Goal: Transaction & Acquisition: Download file/media

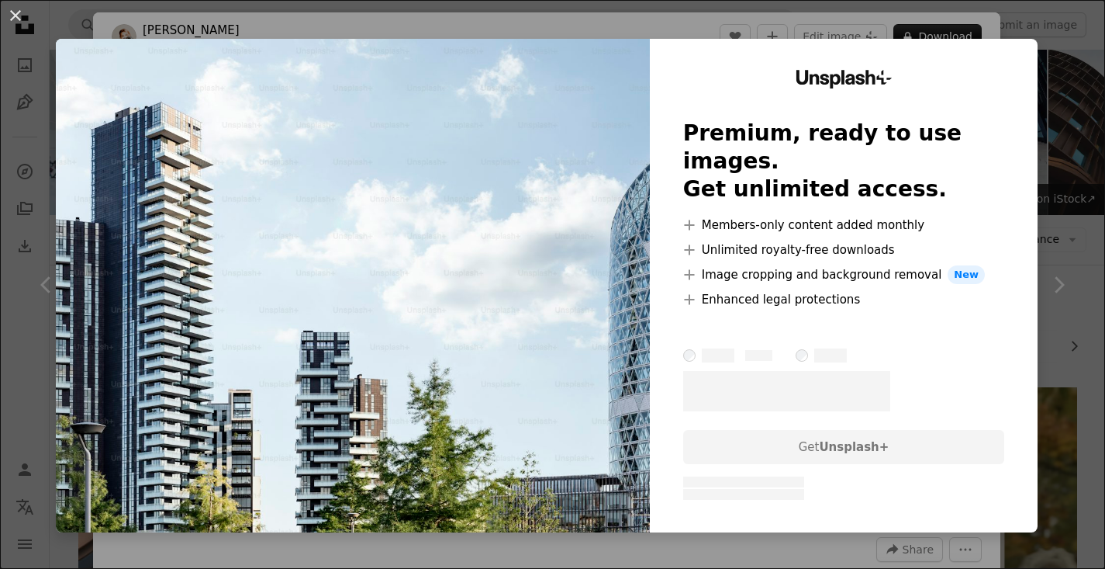
scroll to position [6938, 0]
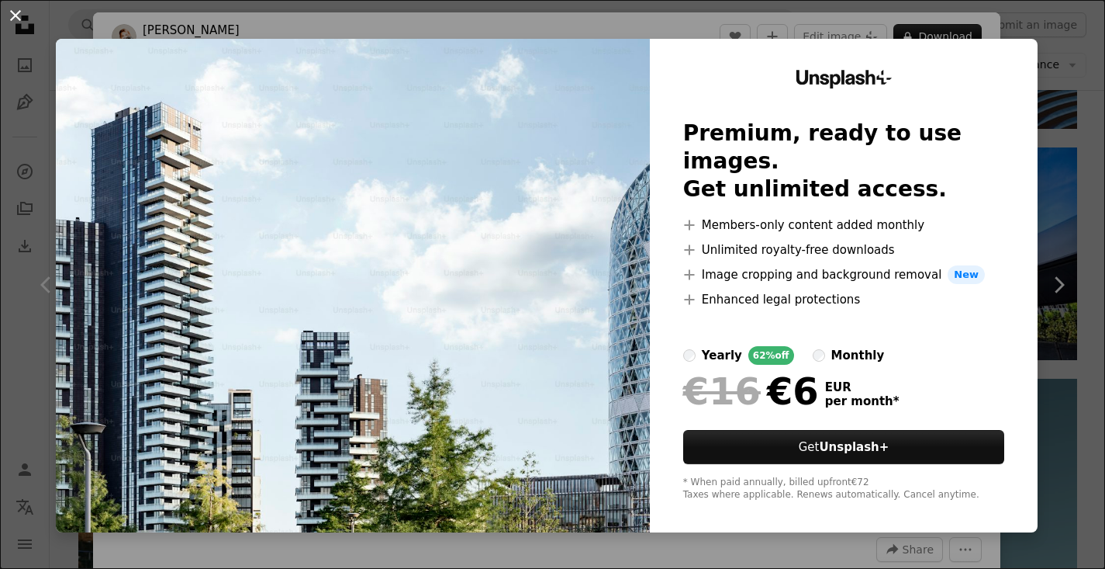
click at [24, 19] on button "An X shape" at bounding box center [15, 15] width 19 height 19
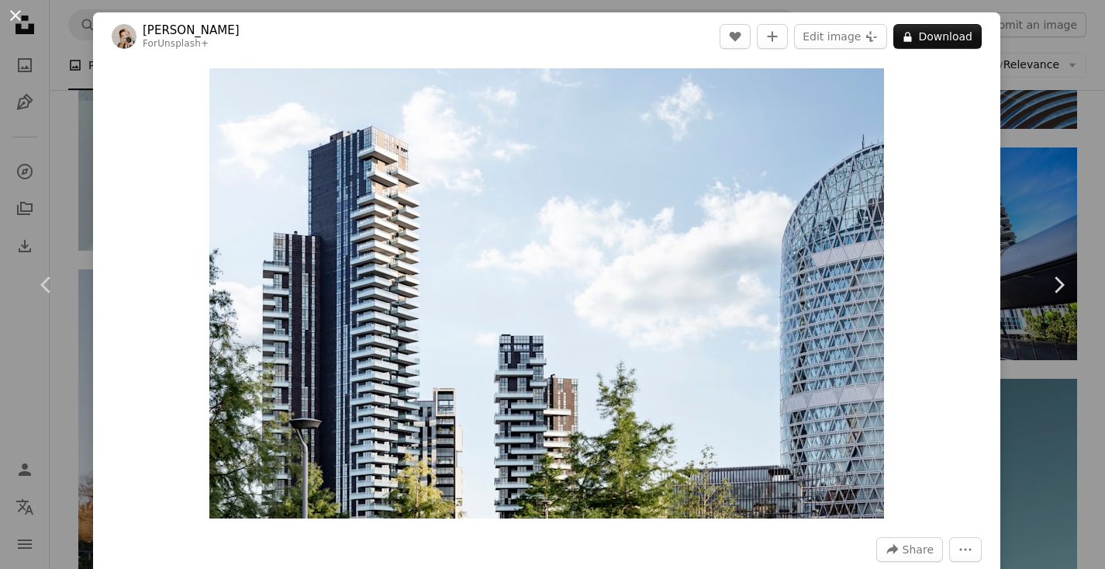
click at [19, 11] on button "An X shape" at bounding box center [15, 15] width 19 height 19
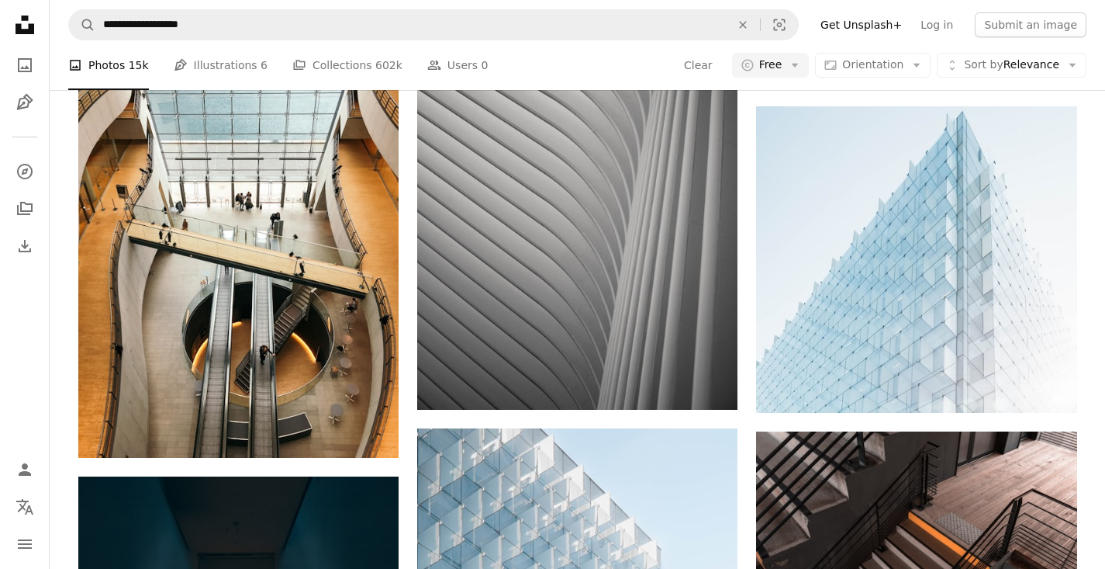
scroll to position [3548, 0]
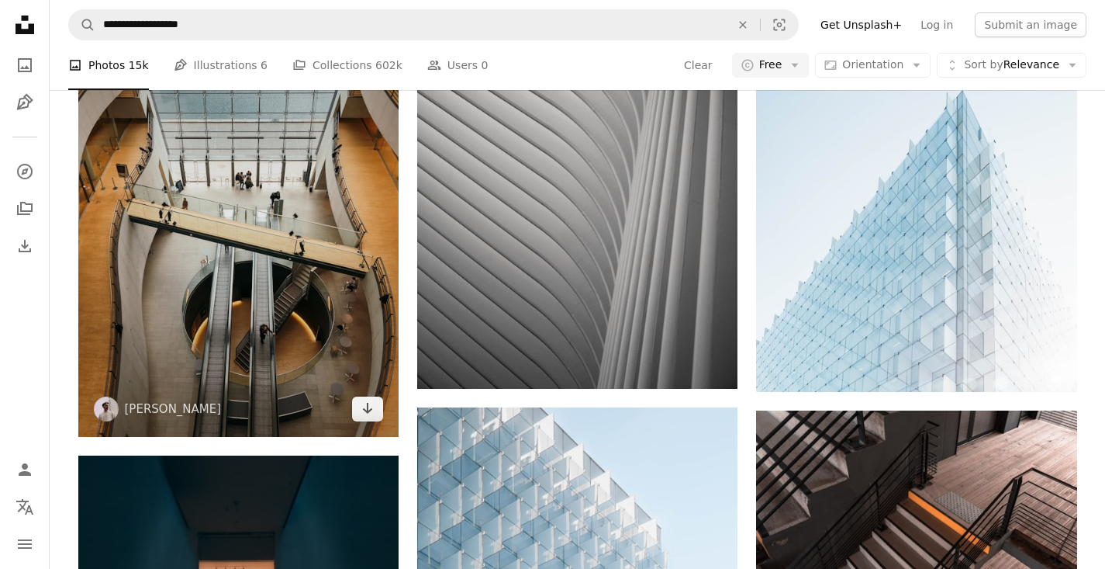
click at [192, 240] on img at bounding box center [238, 222] width 320 height 427
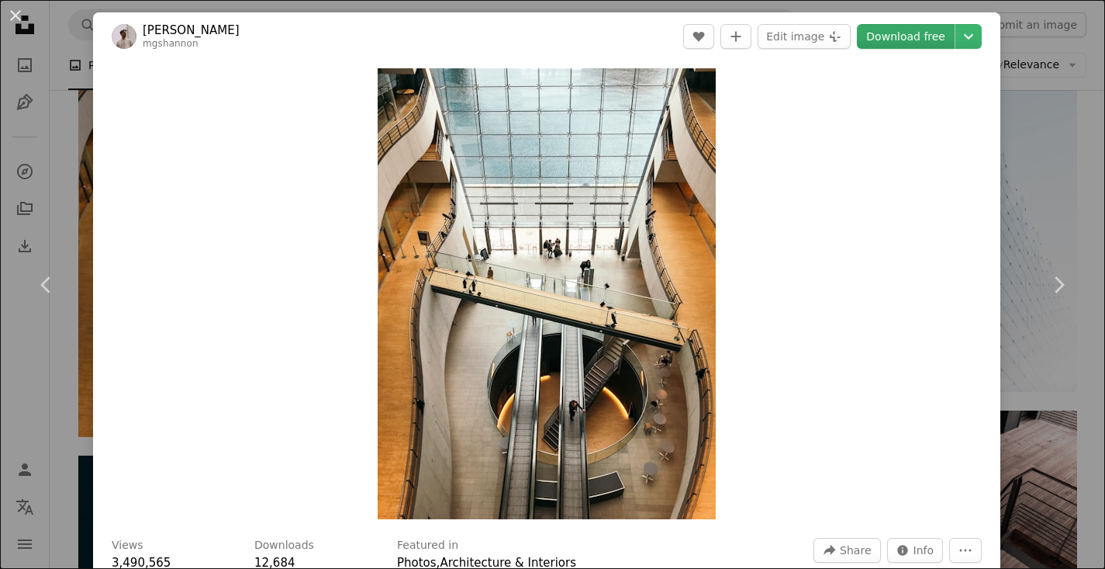
click at [902, 38] on link "Download free" at bounding box center [906, 36] width 98 height 25
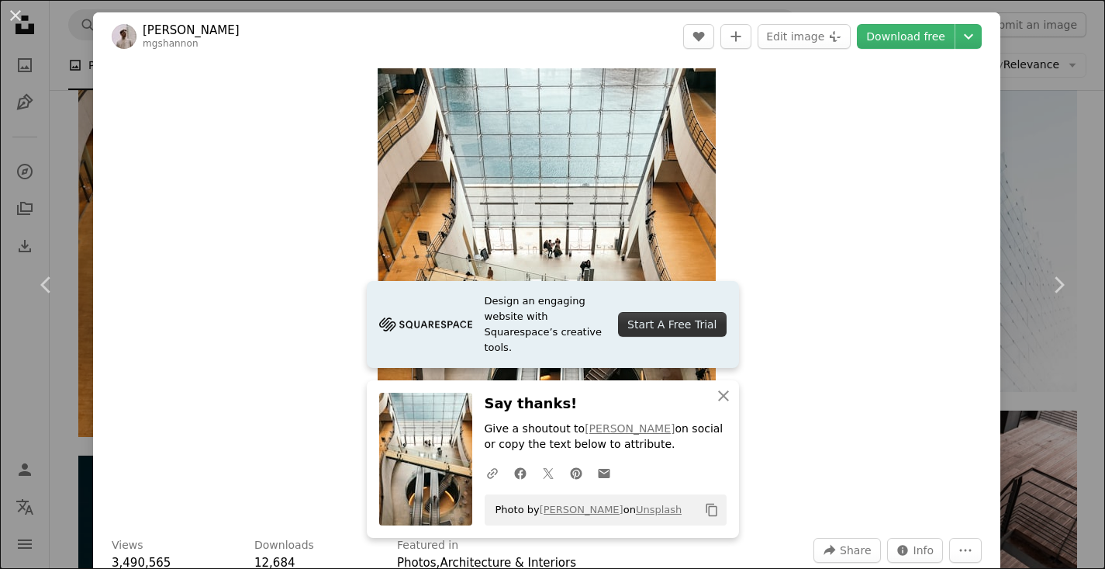
click at [1028, 78] on div "An X shape Chevron left Chevron right Design an engaging website with Squarespa…" at bounding box center [552, 284] width 1105 height 569
